Goal: Browse casually: Explore the website without a specific task or goal

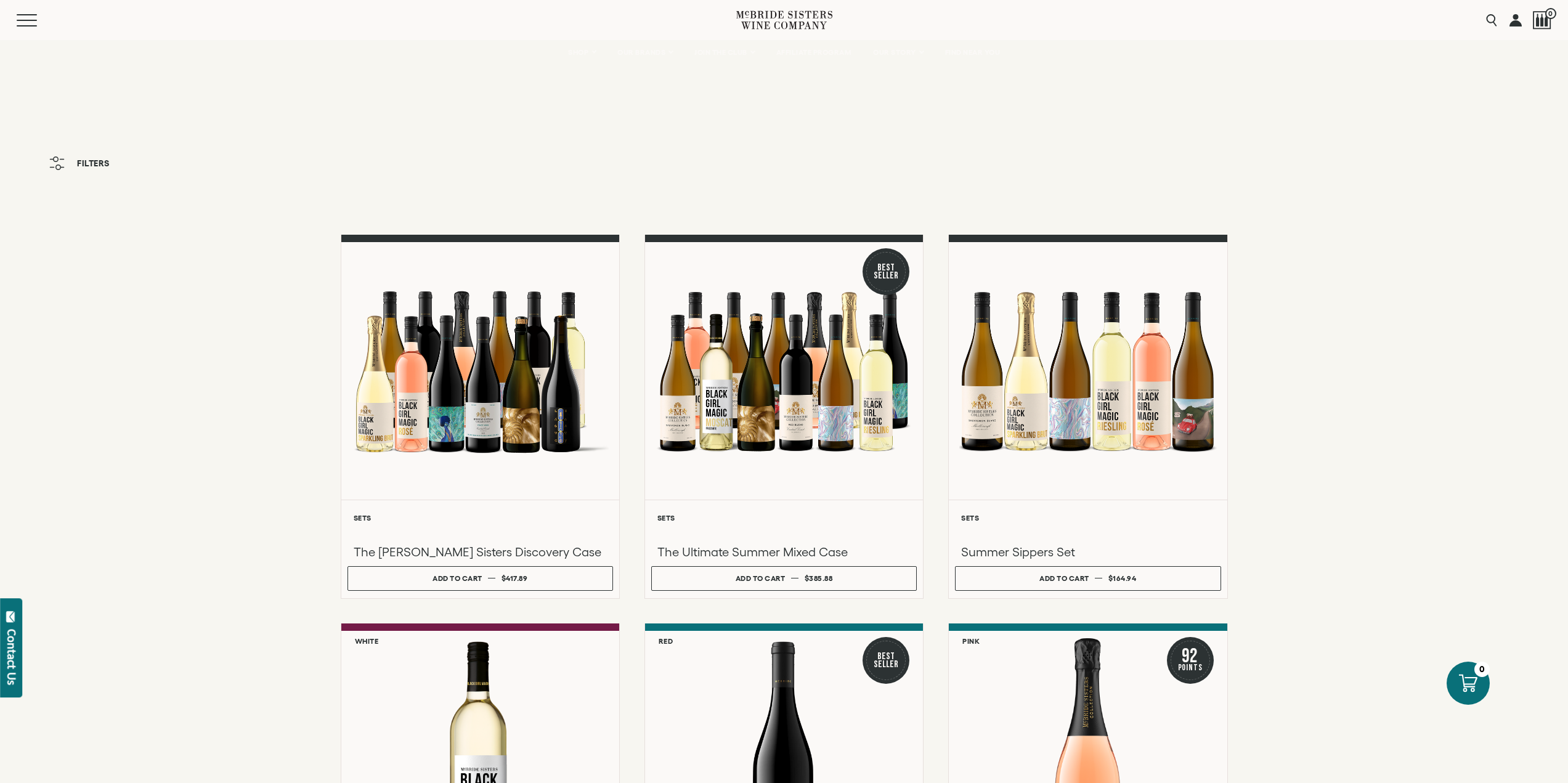
click at [114, 152] on button "Filters" at bounding box center [79, 163] width 73 height 26
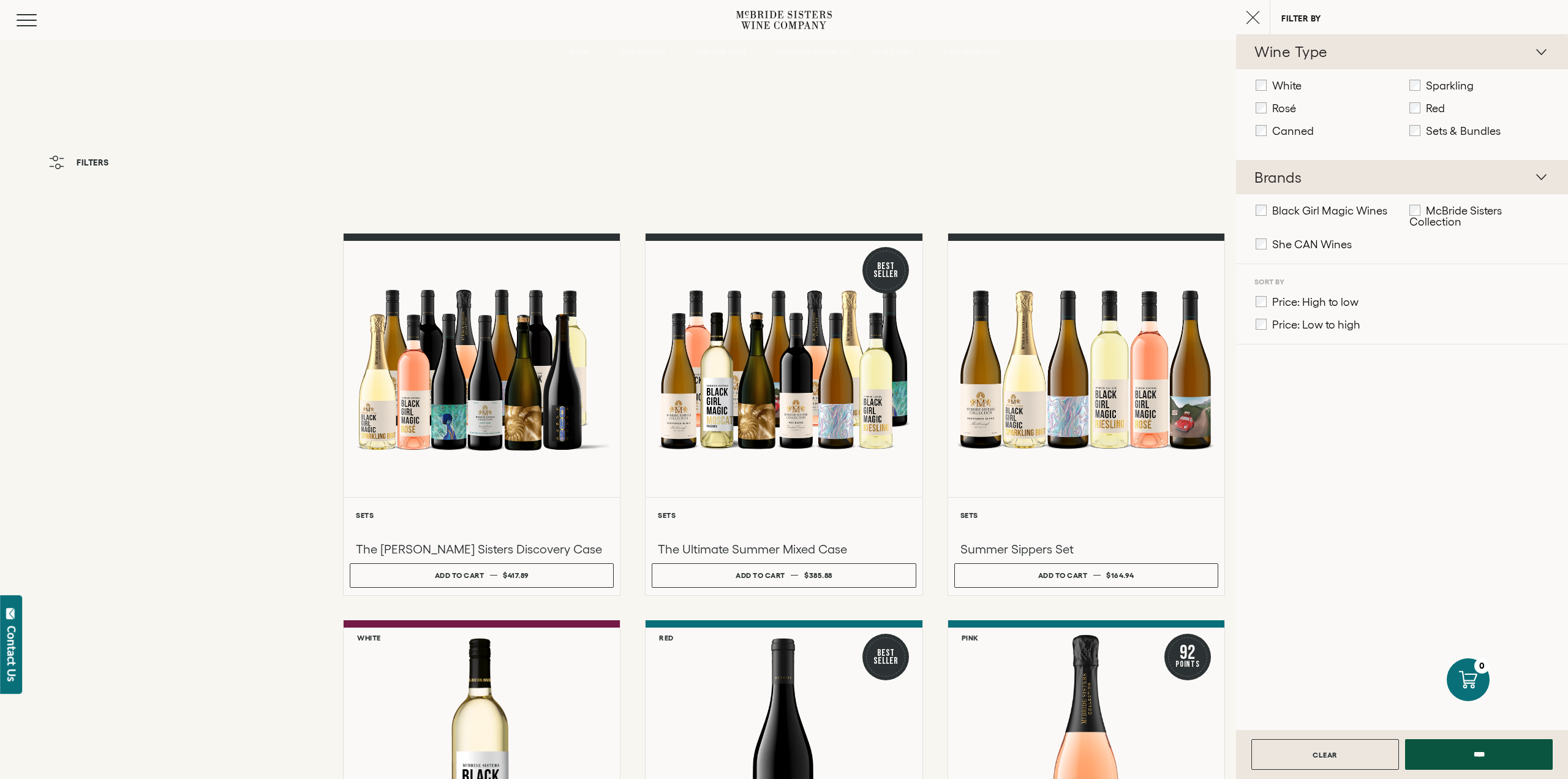
click at [88, 165] on span "Filters" at bounding box center [93, 162] width 32 height 9
click at [1252, 8] on button "Close cart" at bounding box center [1253, 17] width 34 height 34
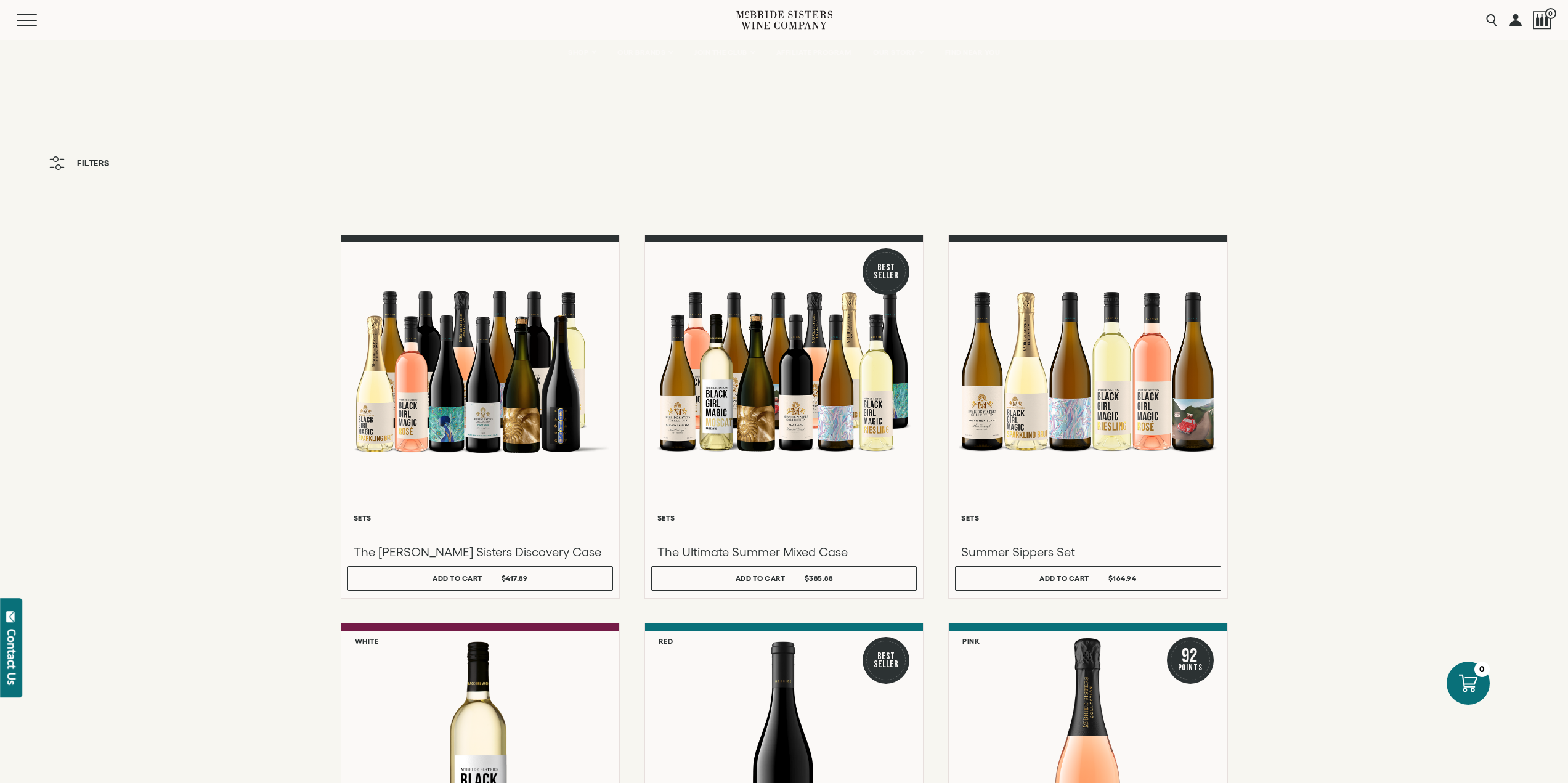
click at [828, 16] on icon at bounding box center [784, 20] width 96 height 35
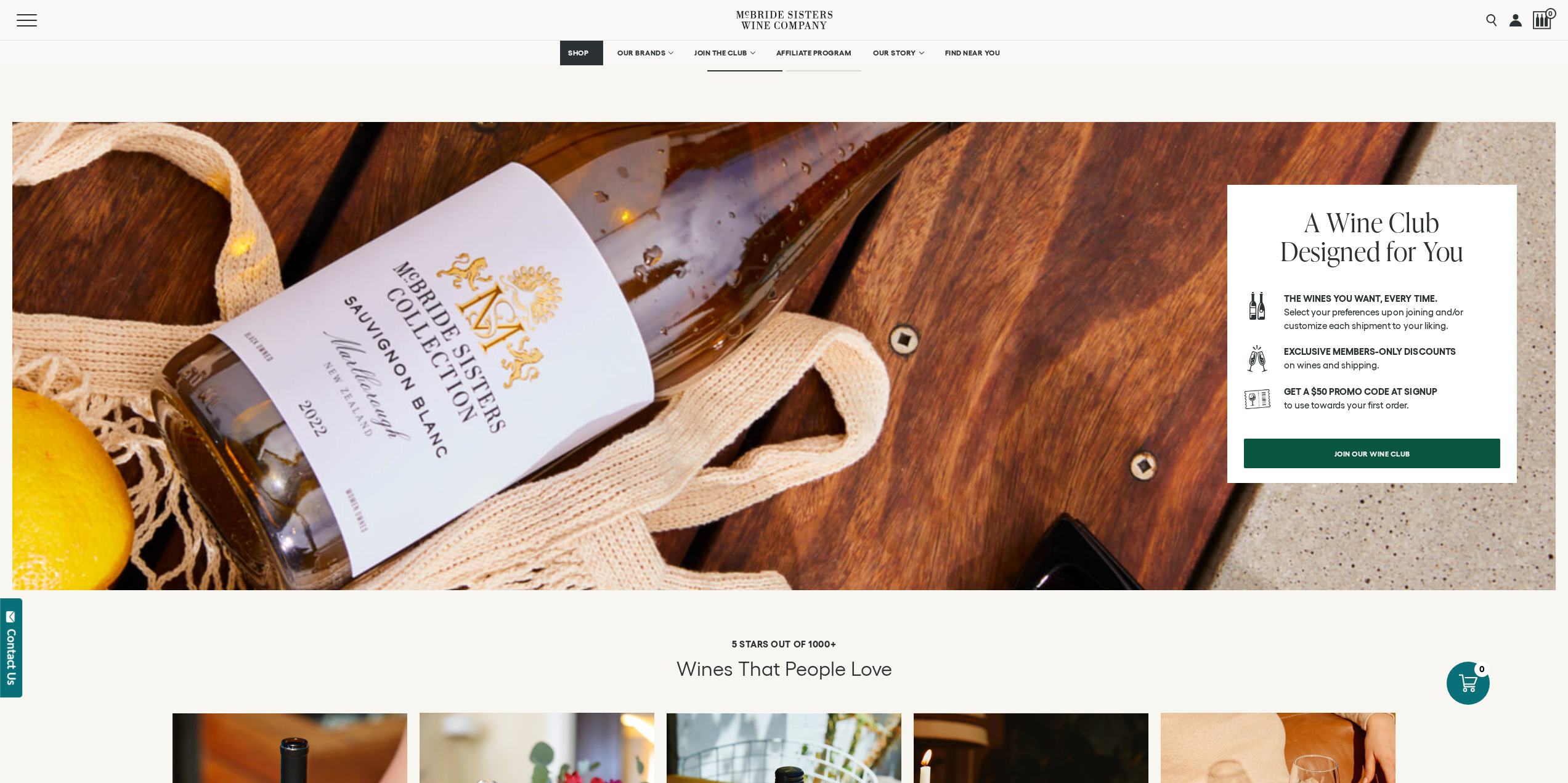
scroll to position [1478, 0]
click at [875, 311] on div at bounding box center [784, 356] width 1544 height 468
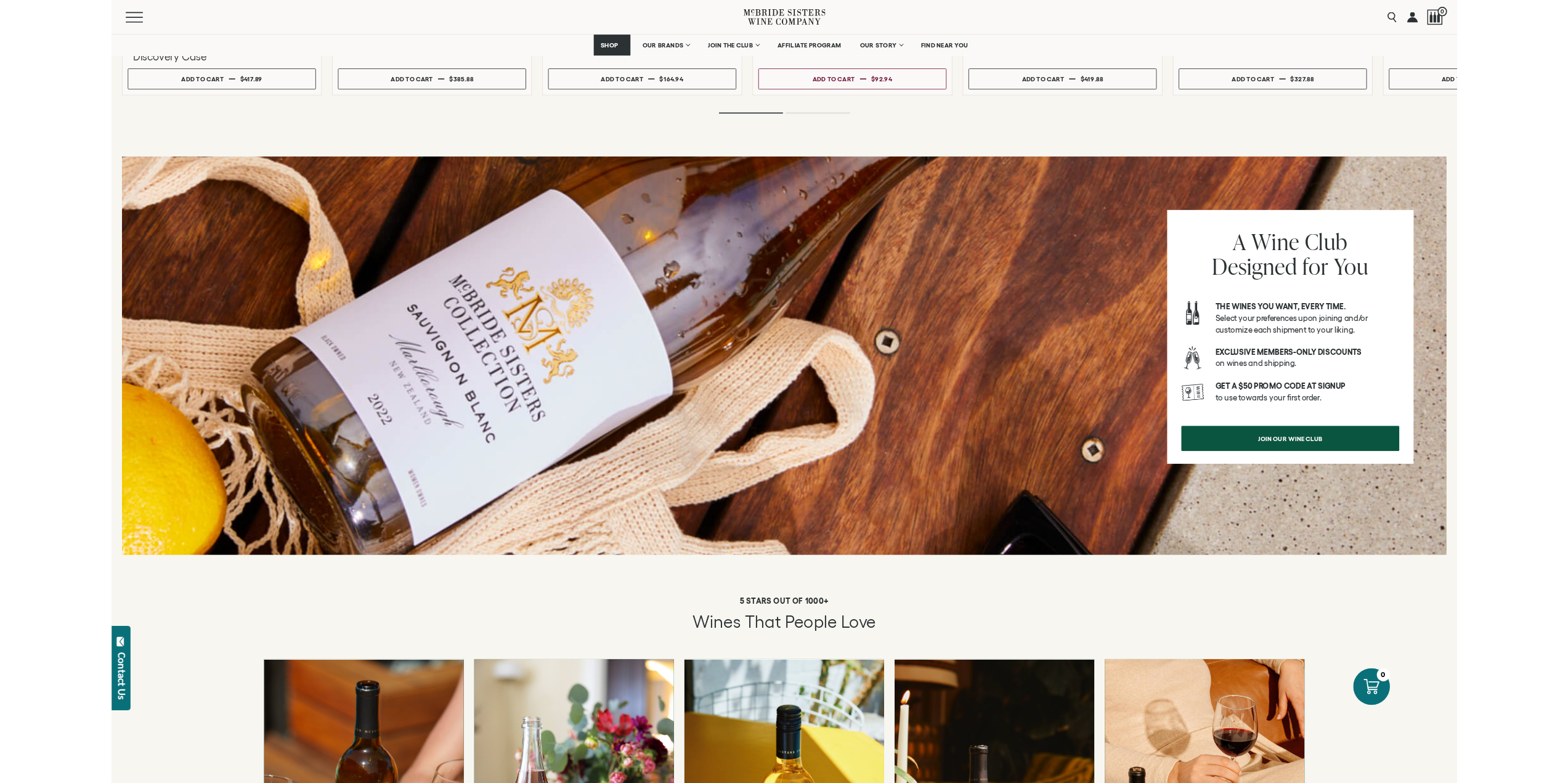
scroll to position [1302, 0]
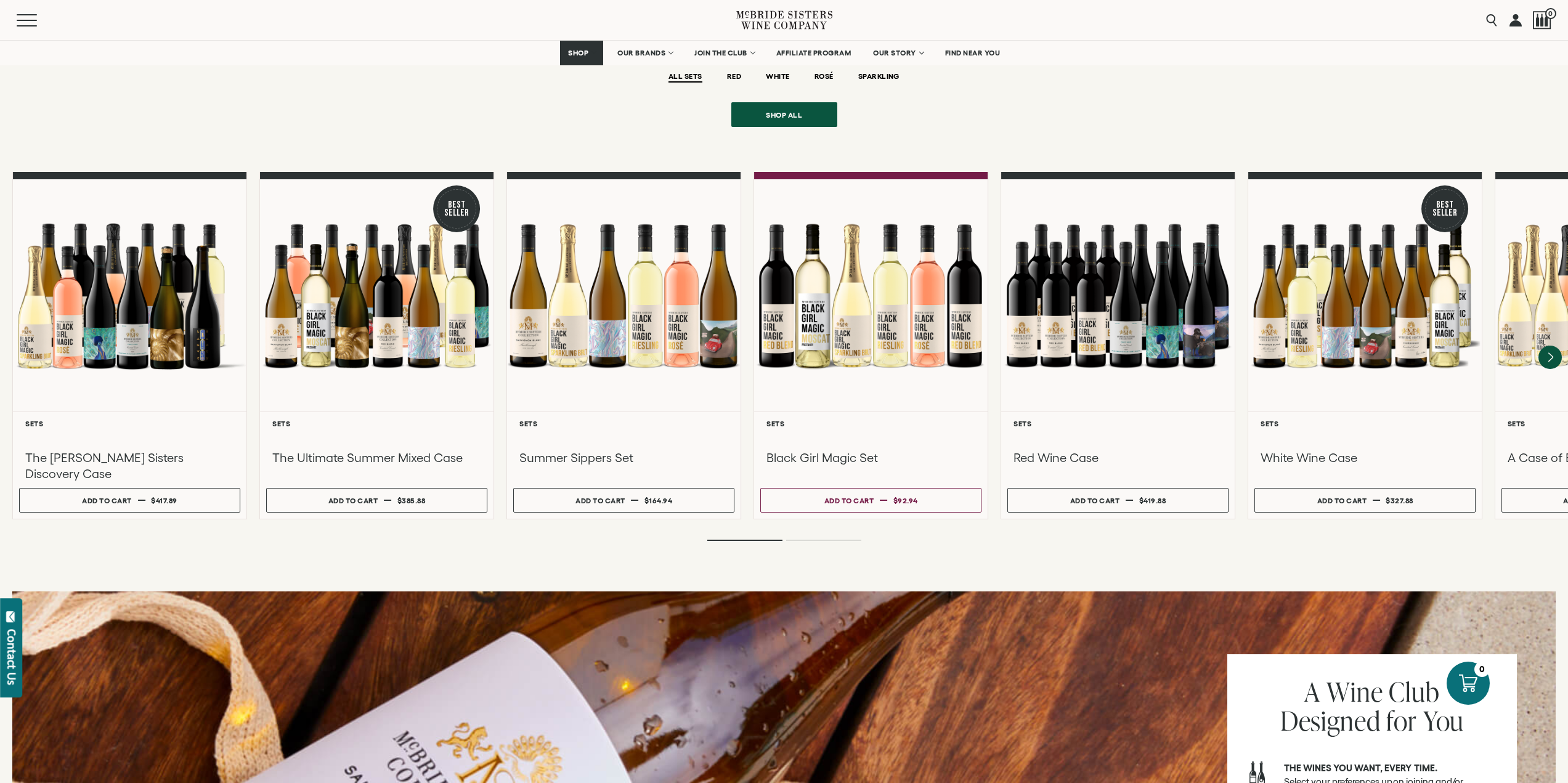
scroll to position [965, 0]
